Goal: Find contact information: Find contact information

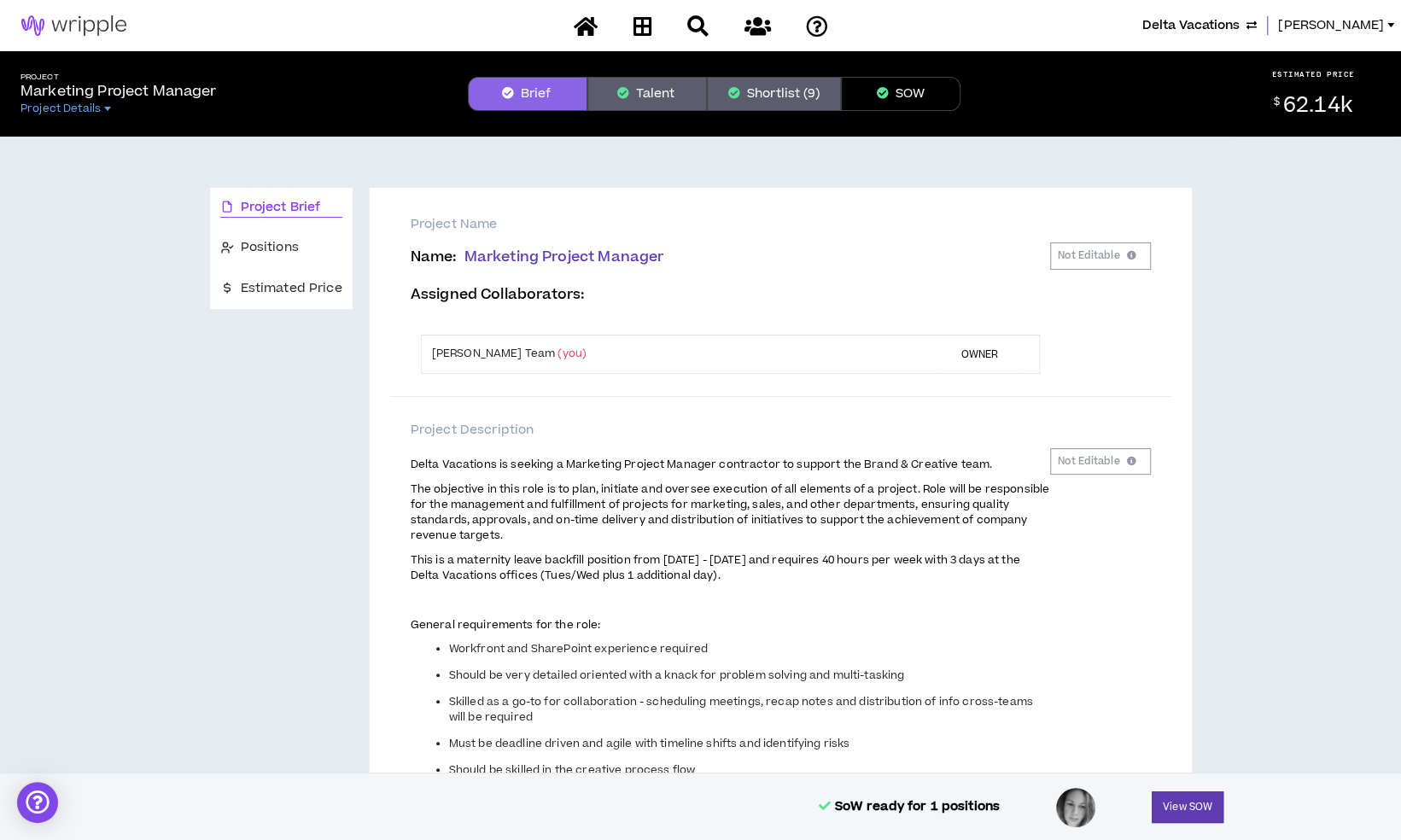
drag, startPoint x: 0, startPoint y: 0, endPoint x: 1322, endPoint y: 36, distance: 1322.5
click at [1344, 30] on span "[PERSON_NAME]" at bounding box center [1330, 26] width 106 height 19
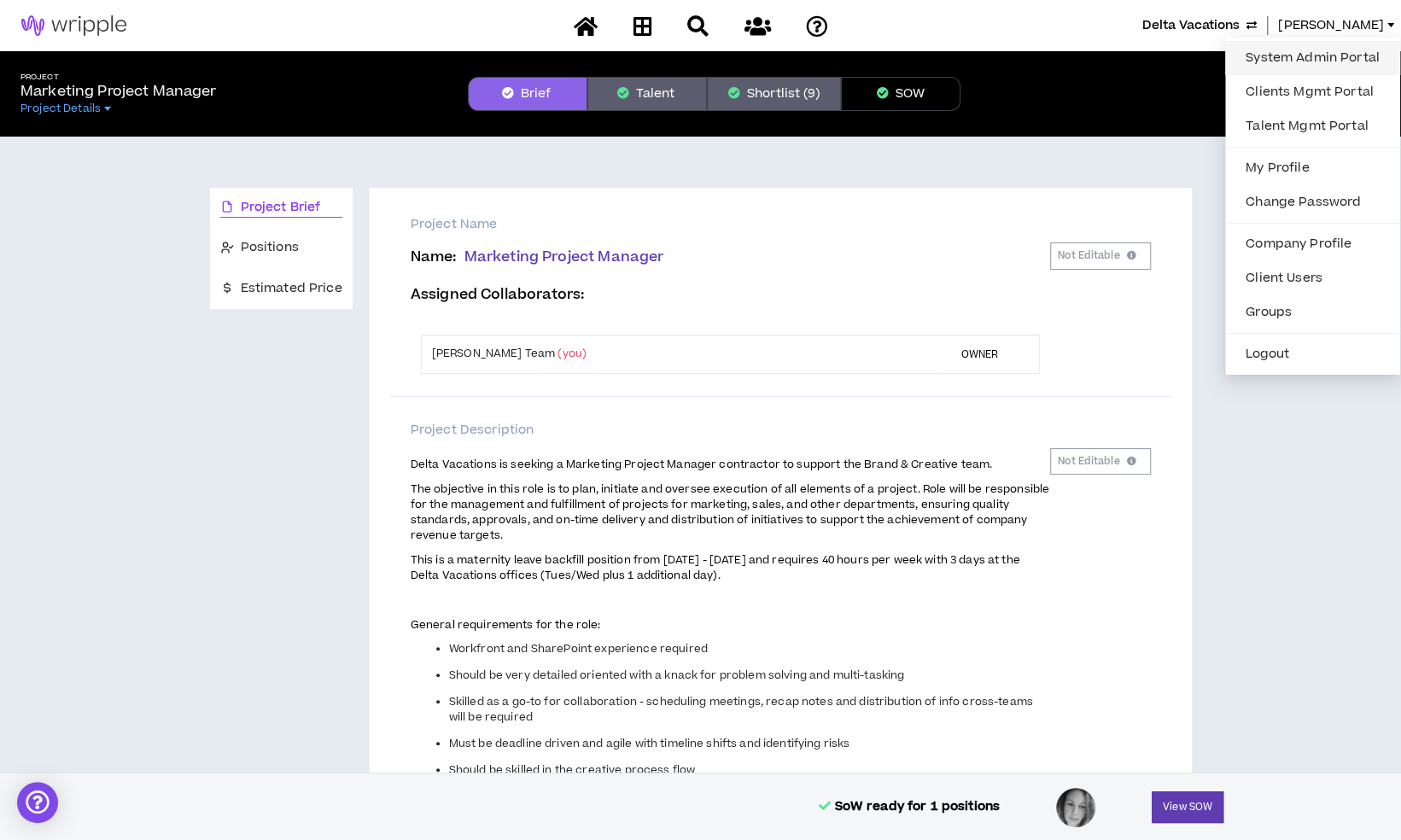
click at [1275, 52] on link "System Admin Portal" at bounding box center [1312, 57] width 155 height 26
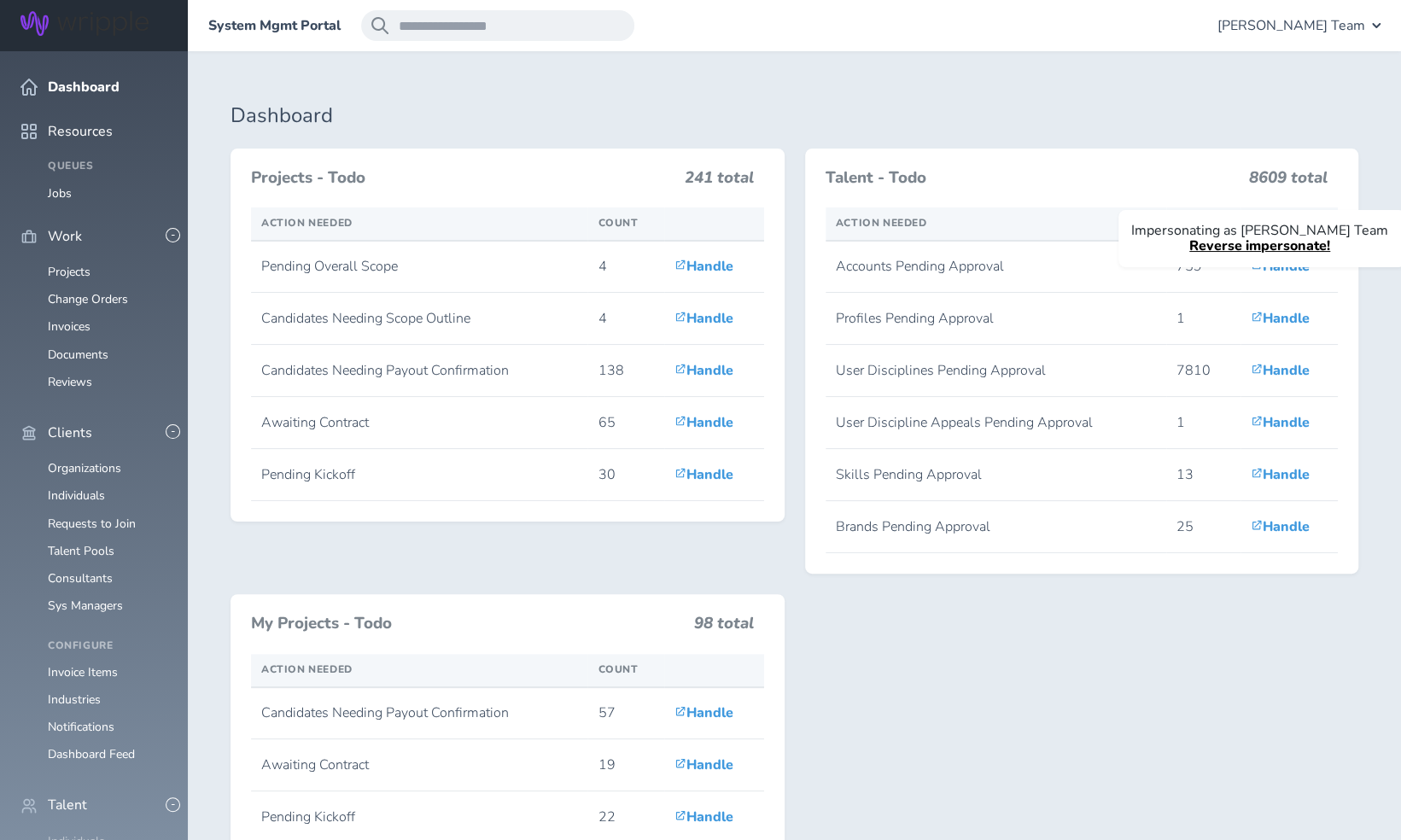
click at [65, 833] on link "Individuals" at bounding box center [76, 841] width 57 height 16
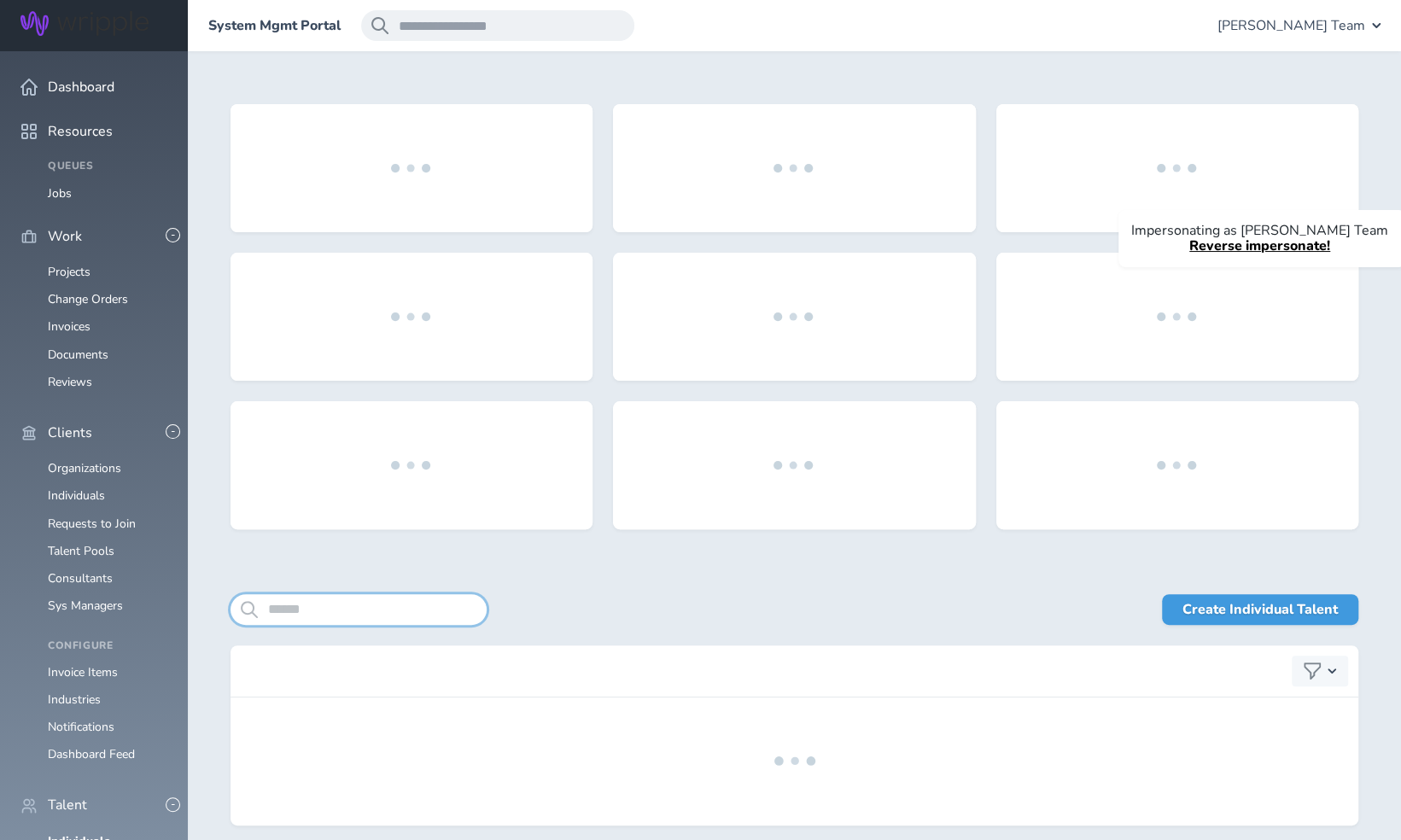
click at [338, 607] on input "search" at bounding box center [359, 609] width 257 height 31
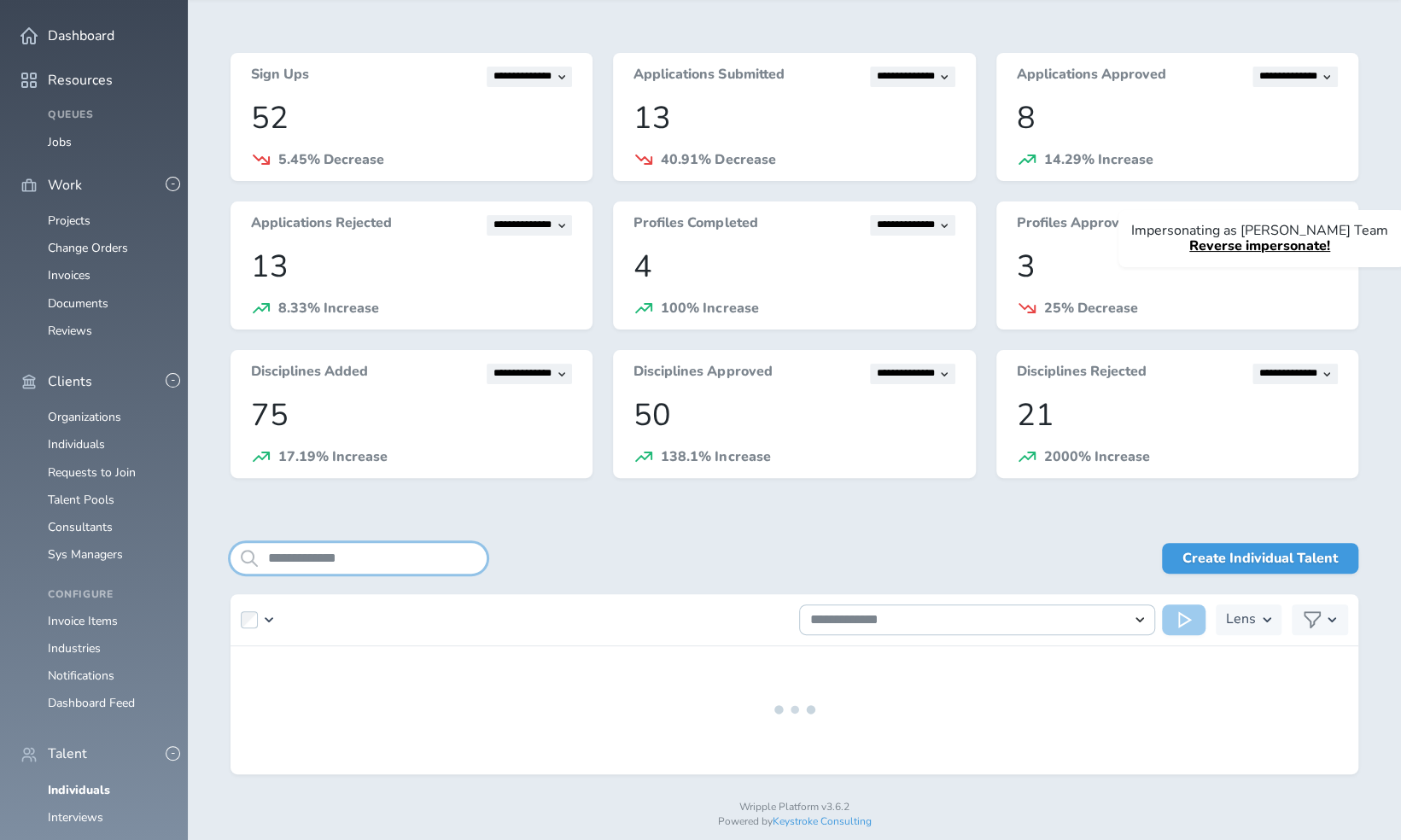
scroll to position [70, 0]
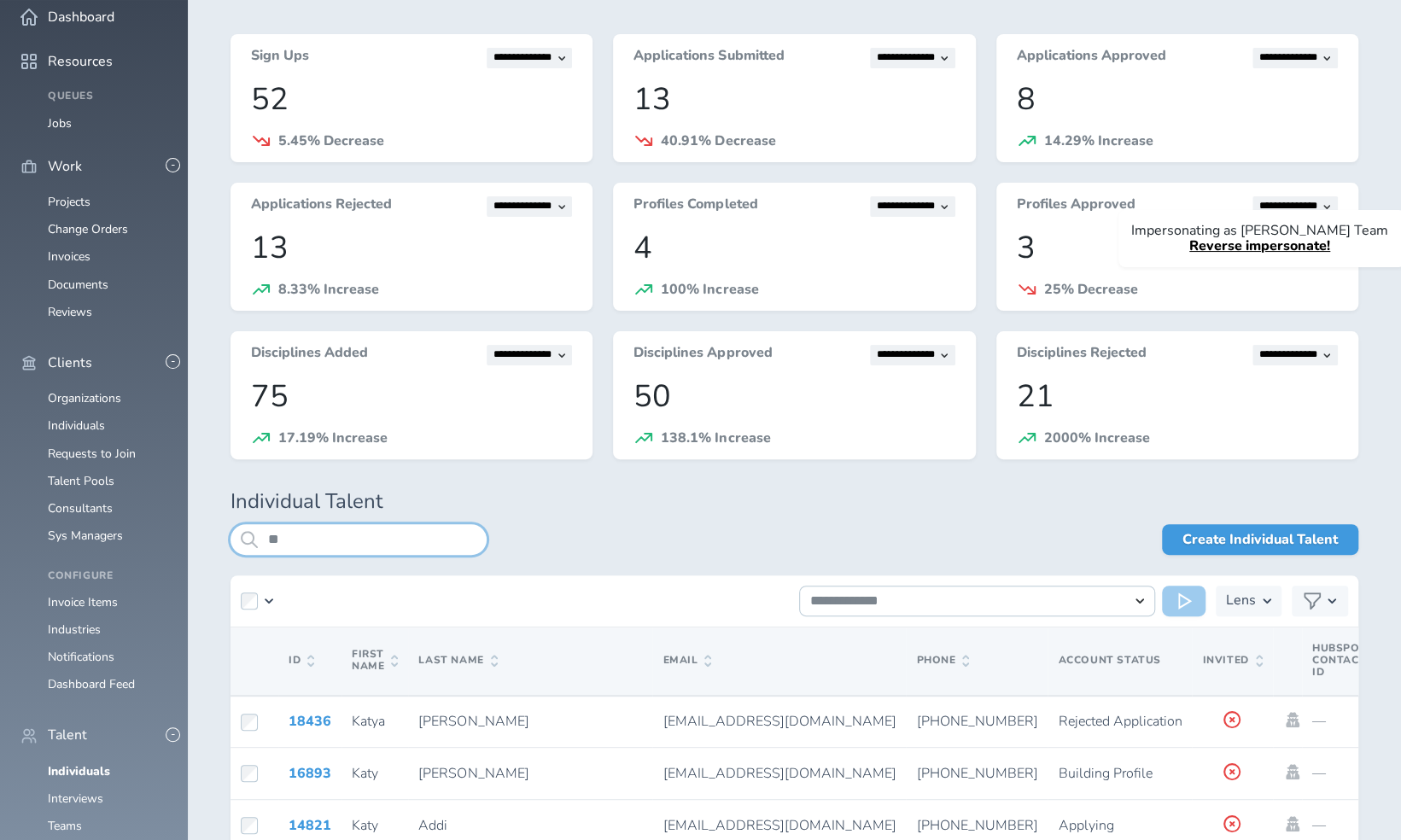
type input "*"
type input "*******"
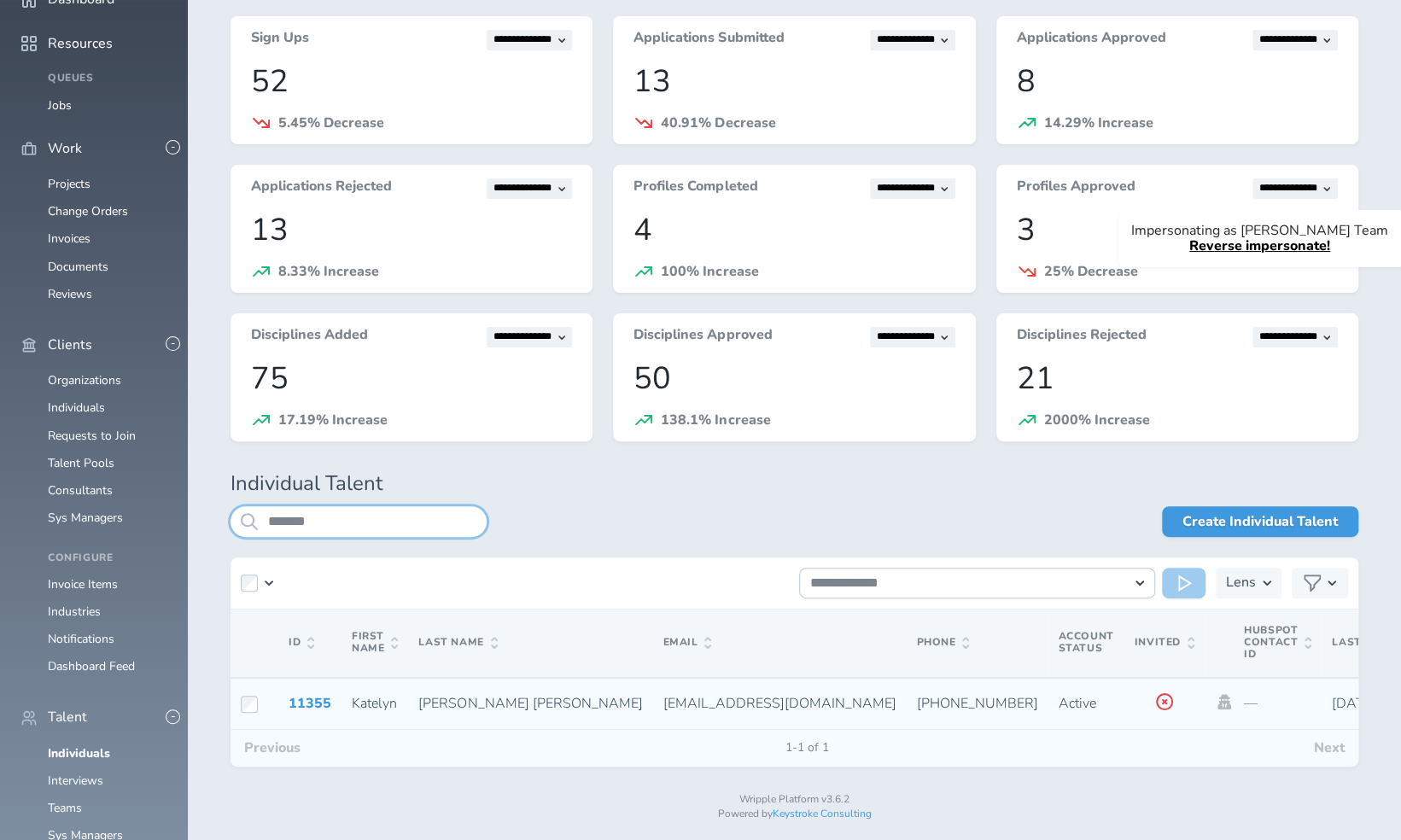
scroll to position [112, 0]
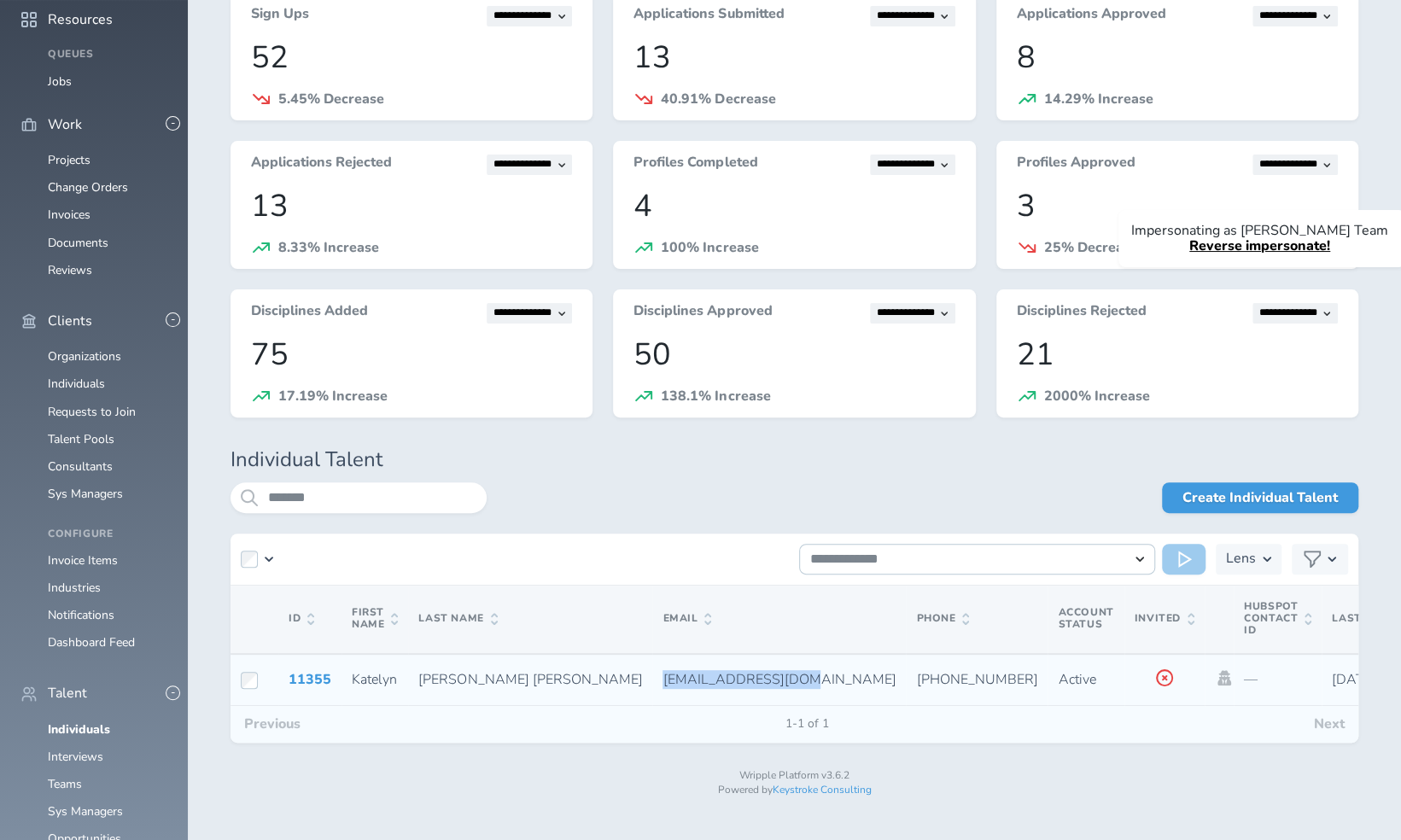
drag, startPoint x: 558, startPoint y: 677, endPoint x: 700, endPoint y: 682, distance: 142.1
click at [700, 682] on span "katycaughman@me.com" at bounding box center [779, 680] width 233 height 19
copy span "katycaughman@me.com"
drag, startPoint x: 740, startPoint y: 678, endPoint x: 846, endPoint y: 674, distance: 106.1
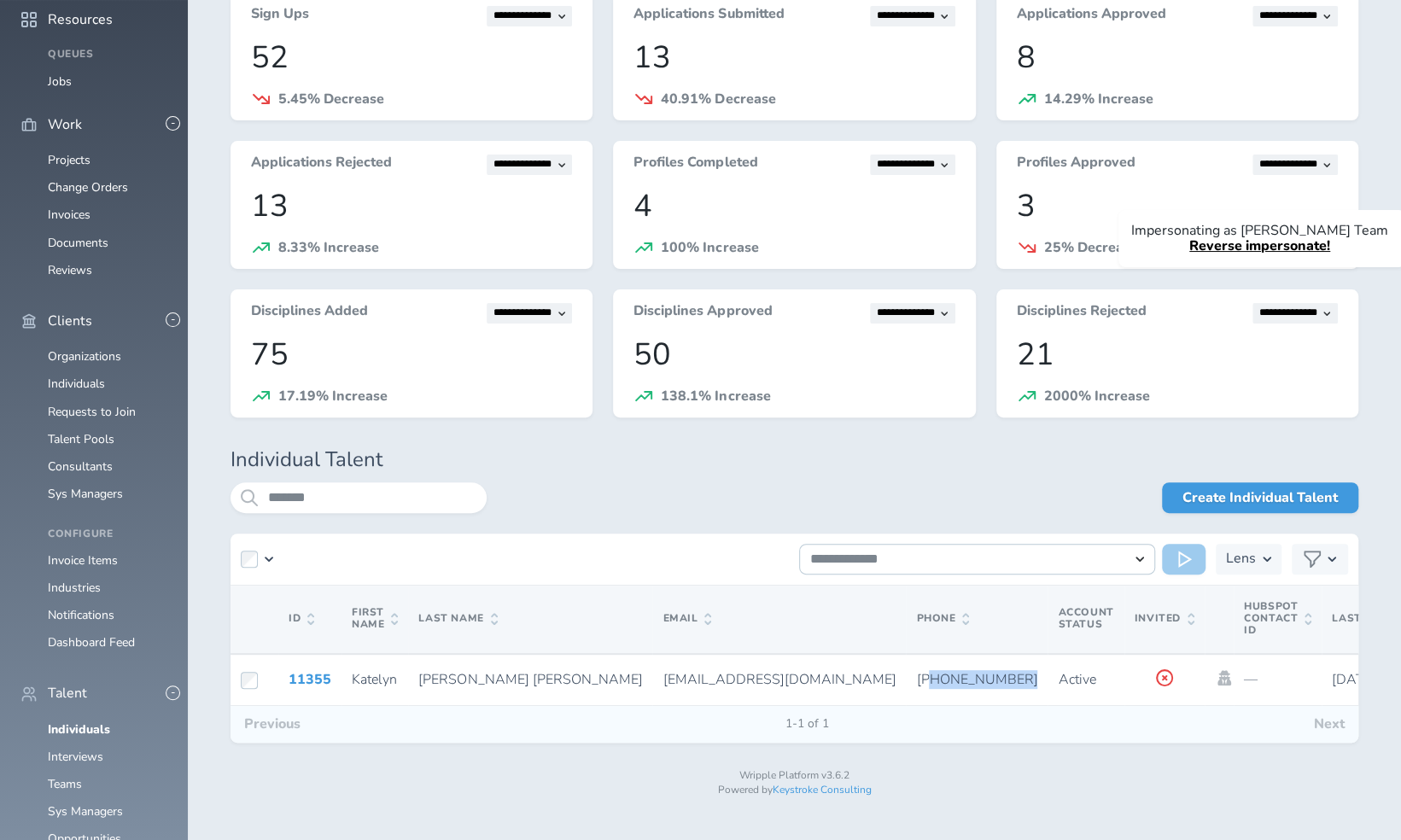
copy span "2253338206"
